Goal: Transaction & Acquisition: Purchase product/service

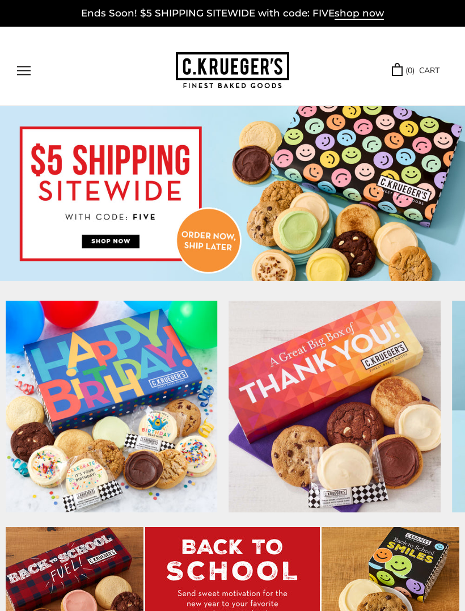
scroll to position [1, 0]
click at [17, 73] on button "Open navigation" at bounding box center [24, 71] width 14 height 10
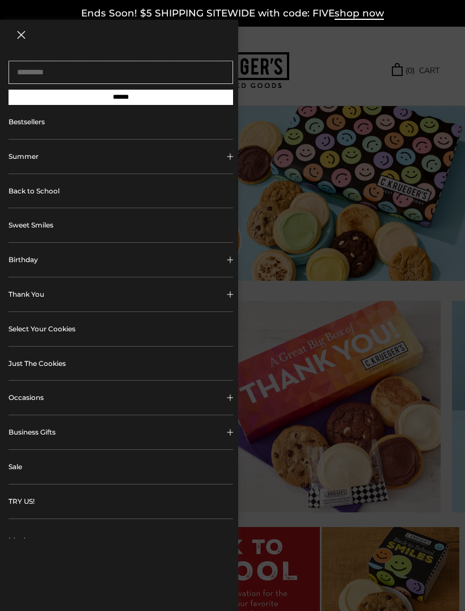
click at [9, 399] on button "Occasions" at bounding box center [121, 397] width 225 height 34
click at [18, 458] on button "EVERYDAY OCCASIONS" at bounding box center [125, 451] width 215 height 25
click at [16, 126] on link "Bestsellers" at bounding box center [121, 122] width 225 height 34
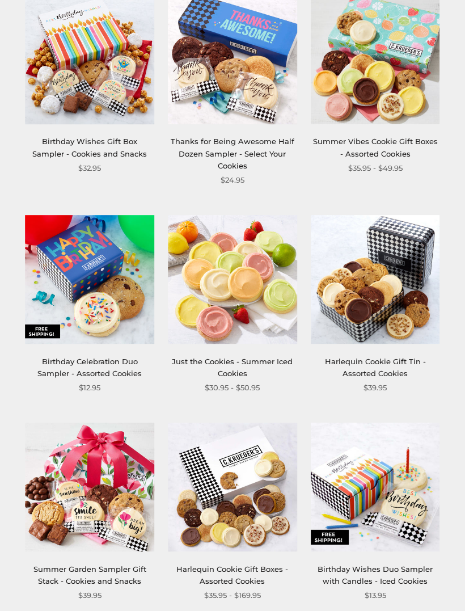
scroll to position [867, 0]
click at [385, 357] on link "Harlequin Cookie Gift Tin - Assorted Cookies" at bounding box center [375, 367] width 101 height 21
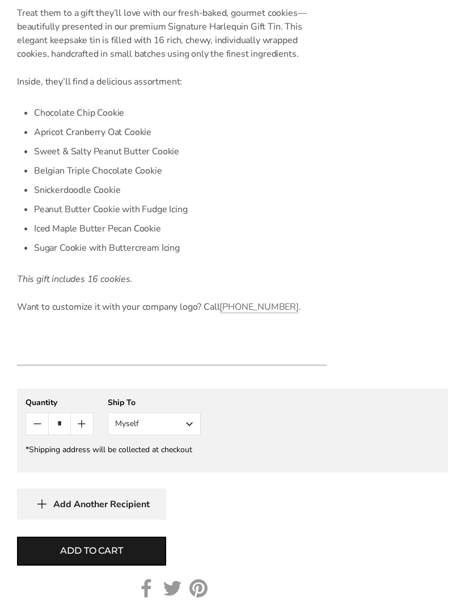
scroll to position [757, 0]
click at [186, 420] on button "Myself" at bounding box center [154, 423] width 93 height 23
click at [117, 461] on button "Other Recipient" at bounding box center [154, 465] width 92 height 20
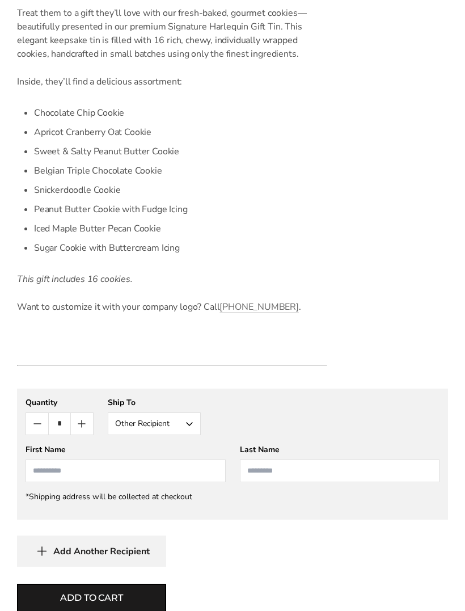
click at [37, 470] on input "First Name" at bounding box center [126, 470] width 200 height 23
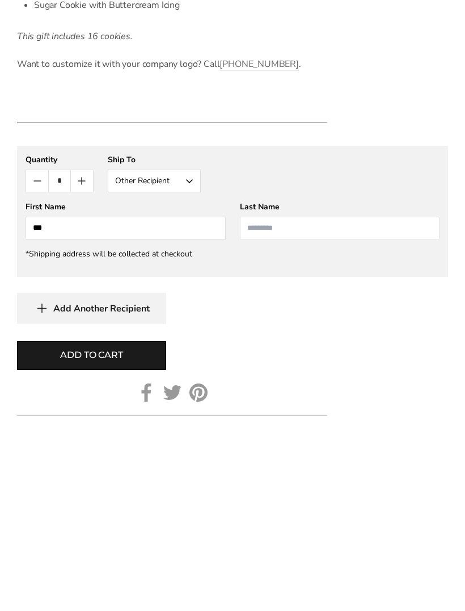
type input "***"
click at [367, 408] on input "Last Name" at bounding box center [340, 419] width 200 height 23
type input "*****"
click at [43, 532] on button "Add to cart" at bounding box center [91, 546] width 149 height 29
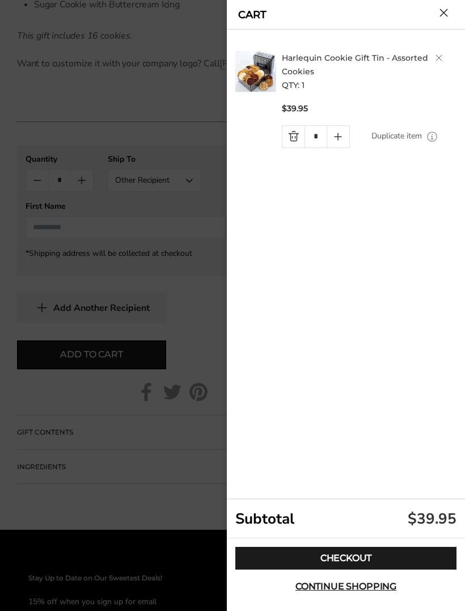
click at [260, 569] on link "Checkout" at bounding box center [345, 558] width 221 height 23
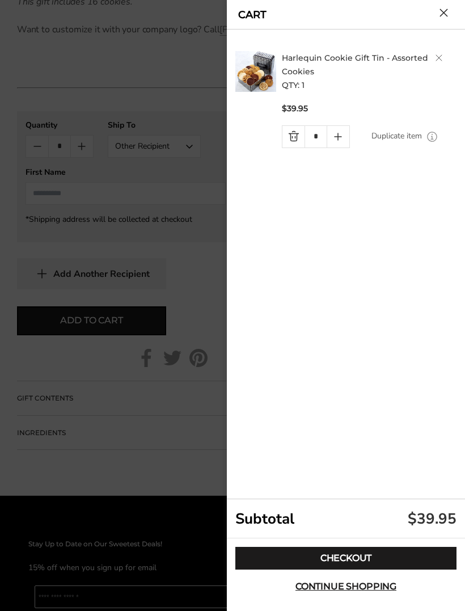
scroll to position [1034, 0]
